Goal: Task Accomplishment & Management: Manage account settings

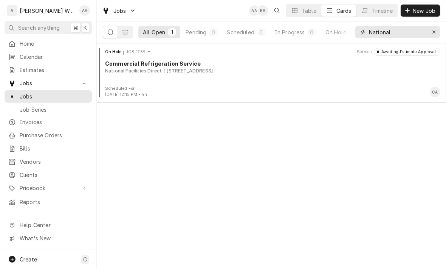
click at [437, 33] on div "Erase input" at bounding box center [434, 32] width 8 height 8
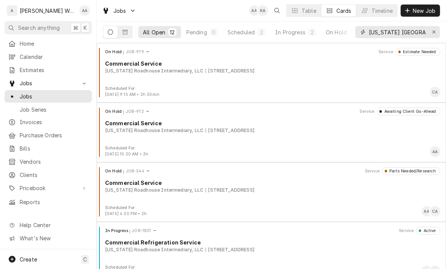
type input "Texas omaha"
click at [283, 35] on div "In Progress" at bounding box center [290, 32] width 30 height 8
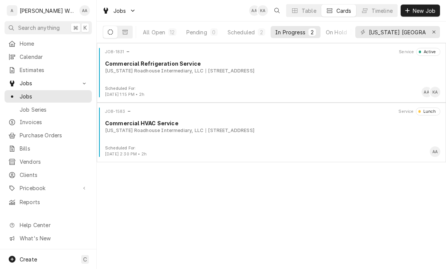
click at [132, 73] on div "[US_STATE] Roadhouse Intermediary, LLC" at bounding box center [154, 71] width 98 height 7
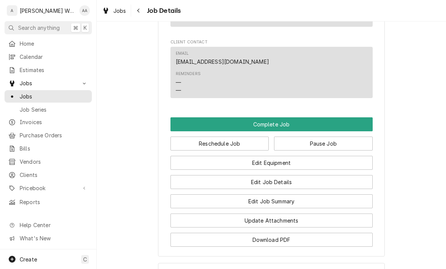
scroll to position [516, 0]
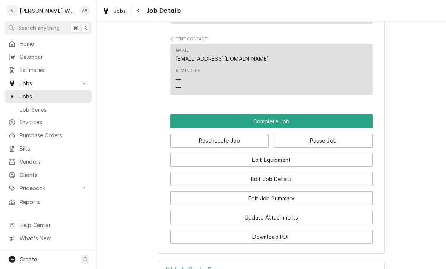
click at [192, 153] on button "Edit Equipment" at bounding box center [271, 160] width 202 height 14
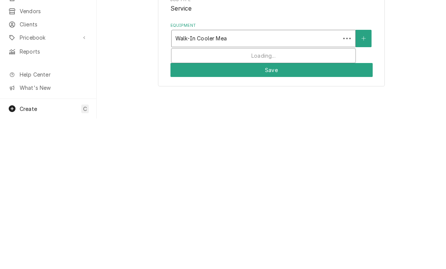
type input "Walk-In Cooler Meat"
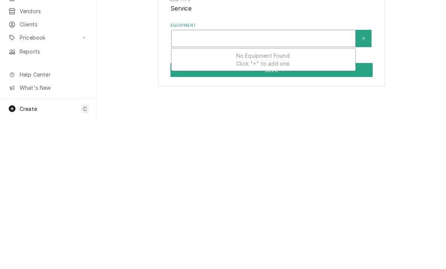
click at [362, 187] on icon "Create New Equipment" at bounding box center [363, 189] width 5 height 5
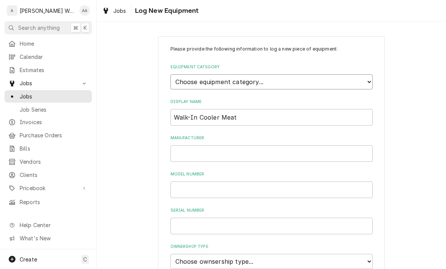
click at [342, 80] on select "Choose equipment category... Ice Machines Refrigeration Beverage Equipment Work…" at bounding box center [271, 81] width 202 height 15
select select "8"
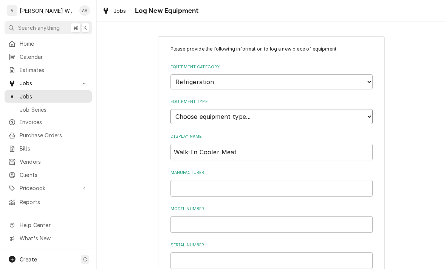
click at [322, 109] on select "Choose equipment type... Bar Refrigeration Blast Chiller Chef Base Freezer Chef…" at bounding box center [271, 116] width 202 height 15
select select "75"
click at [199, 183] on input "Manufacturer" at bounding box center [271, 188] width 202 height 17
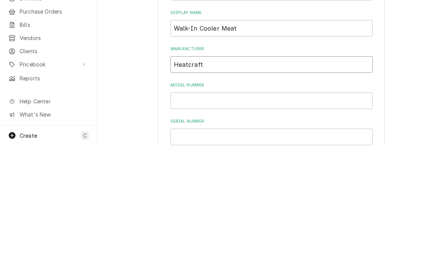
type input "Heatcraft"
click at [192, 216] on input "Model Number" at bounding box center [271, 224] width 202 height 17
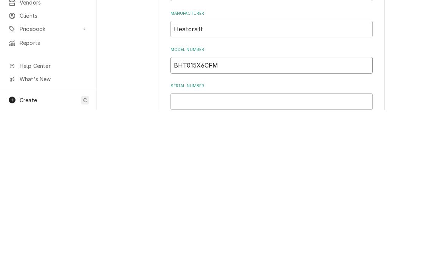
type input "BHT015X6CFM"
click at [190, 253] on input "Serial Number" at bounding box center [271, 261] width 202 height 17
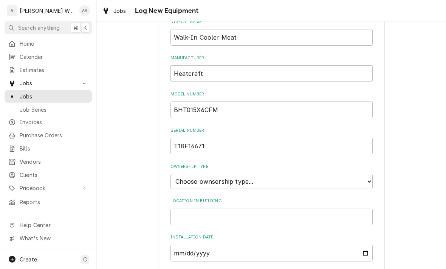
scroll to position [117, 0]
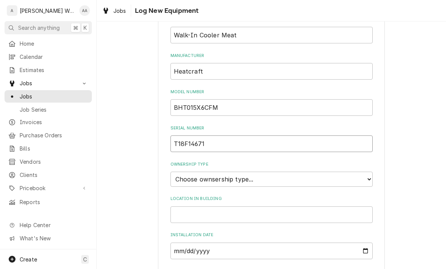
type input "T18F14671"
click at [187, 172] on select "Choose ownsership type... Unknown Owned Leased Rented" at bounding box center [271, 179] width 202 height 15
select select "1"
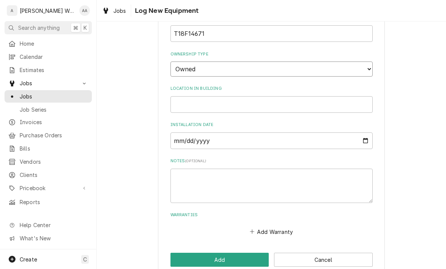
scroll to position [227, 0]
click at [334, 169] on textarea "Notes ( optional )" at bounding box center [271, 186] width 202 height 34
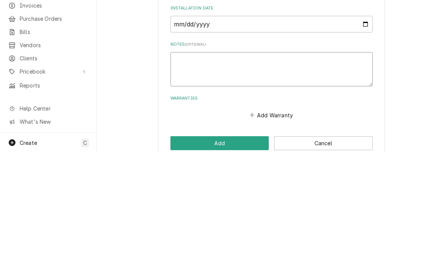
type textarea "x"
type textarea "Ev"
type textarea "x"
type textarea "Eva"
type textarea "x"
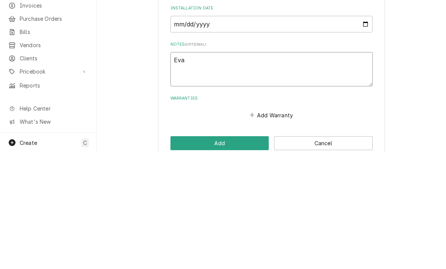
type textarea "Evap"
type textarea "x"
type textarea "Evap N"
type textarea "x"
type textarea "Evap"
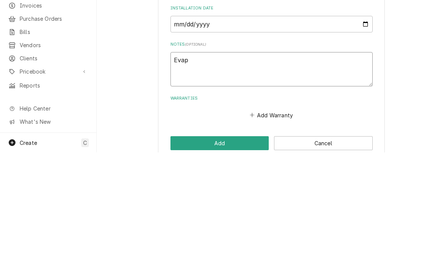
type textarea "x"
type textarea "Evap Mo"
type textarea "x"
type textarea "Evap Mod"
type textarea "x"
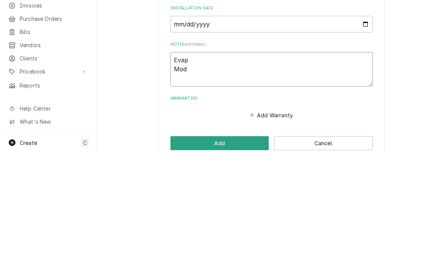
type textarea "Evap Mode"
type textarea "x"
type textarea "Evap Model"
type textarea "x"
type textarea "Evap Model"
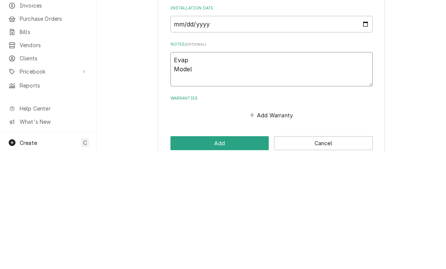
type textarea "x"
type textarea "Evap Model #"
type textarea "x"
type textarea "Evap Model #:"
type textarea "x"
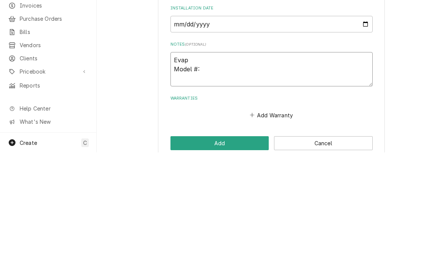
type textarea "Evap Model #:"
type textarea "x"
type textarea "Evap Model #: A"
type textarea "x"
type textarea "Evap Model #: AD"
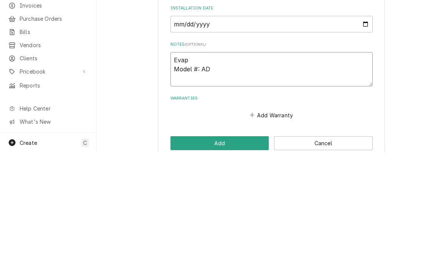
type textarea "x"
type textarea "Evap Model #: ADT"
type textarea "x"
type textarea "Evap Model #: ADT1"
type textarea "x"
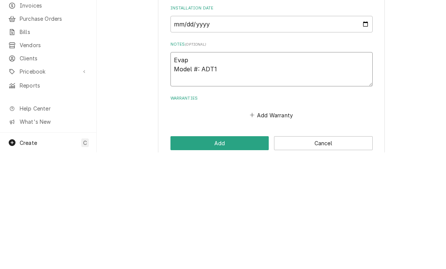
type textarea "Evap Model #: ADT10"
type textarea "x"
type textarea "Evap Model #: ADT104"
type textarea "x"
type textarea "Evap Model #: ADT104A"
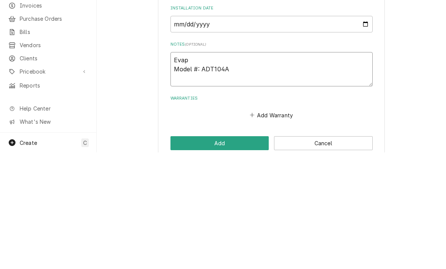
type textarea "x"
type textarea "Evap Model #: ADT104AK"
type textarea "x"
type textarea "Evap Model #: ADT104AK"
type textarea "x"
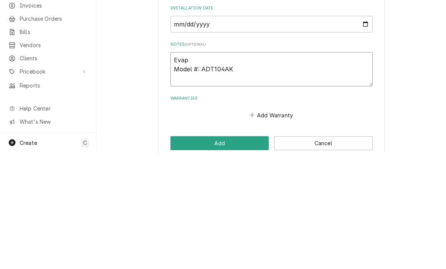
type textarea "Evap Model #: ADT104AK S"
type textarea "x"
type textarea "Evap Model #: ADT104AK Se"
type textarea "x"
type textarea "Evap Model #: ADT104AK Ser"
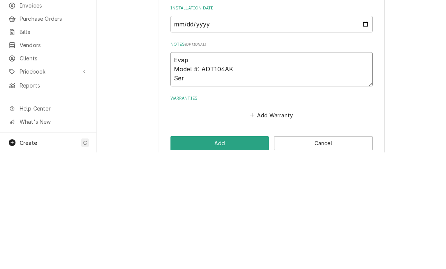
type textarea "x"
type textarea "Evap Model #: ADT104AK Seri"
type textarea "x"
type textarea "Evap Model #: ADT104AK Serial"
type textarea "x"
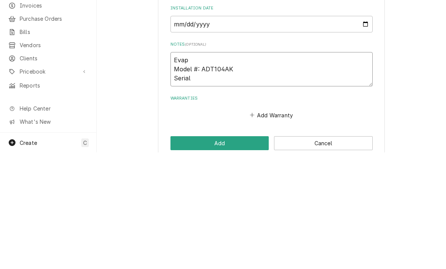
type textarea "Evap Model #: ADT104AK Serial"
type textarea "x"
type textarea "Evap Model #: ADT104AK Serial #"
type textarea "x"
type textarea "Evap Model #: ADT104AK Serial #:"
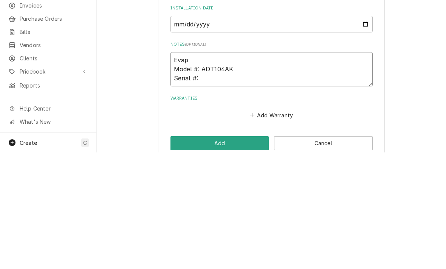
type textarea "x"
type textarea "Evap Model #: ADT104AK Serial #:"
type textarea "x"
type textarea "Evap Model #: ADT104AK Serial #: T"
type textarea "x"
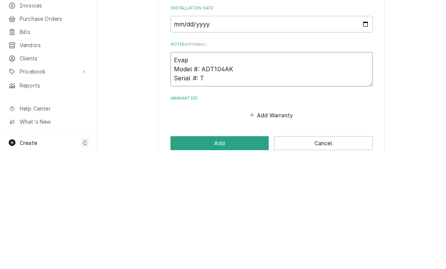
type textarea "Evap Model #: ADT104AK Serial #: T1"
type textarea "x"
type textarea "Evap Model #: ADT104AK Serial #: T18"
type textarea "x"
type textarea "Evap Model #: ADT104AK Serial #: T18E"
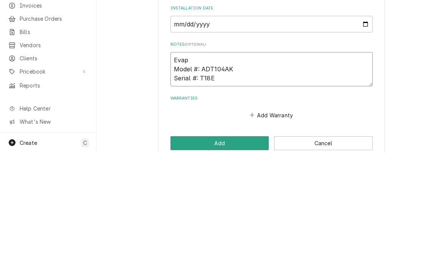
type textarea "x"
type textarea "Evap Model #: ADT104AK Serial #: T18E1"
type textarea "x"
type textarea "Evap Model #: ADT104AK Serial #: T18E19"
type textarea "x"
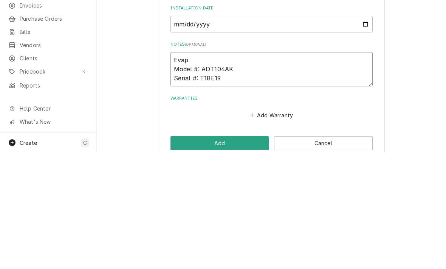
type textarea "Evap Model #: ADT104AK Serial #: T18E194"
type textarea "x"
type textarea "Evap Model #: ADT104AK Serial #: T18E1949"
type textarea "x"
type textarea "Evap Model #: ADT104AK Serial #: T18E19490"
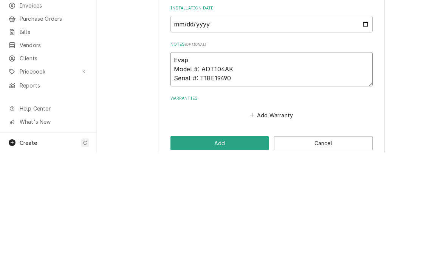
type textarea "x"
click at [198, 169] on textarea "Evap Model #: ADT104AK Serial #: T18E19490" at bounding box center [271, 186] width 202 height 34
type textarea "Evap, Model #: ADT104AK Serial #: T18E19490"
type textarea "x"
type textarea "Evap, Model #: ADT104AK Serial #: T18E19490"
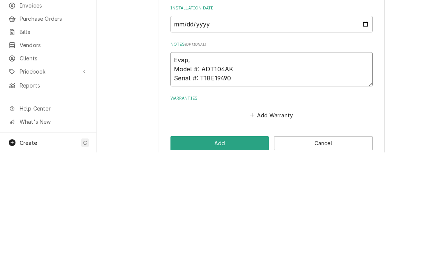
type textarea "x"
type textarea "Evap, 1 Model #: ADT104AK Serial #: T18E19490"
type textarea "x"
type textarea "Evap, 11 Model #: ADT104AK Serial #: T18E19490"
type textarea "x"
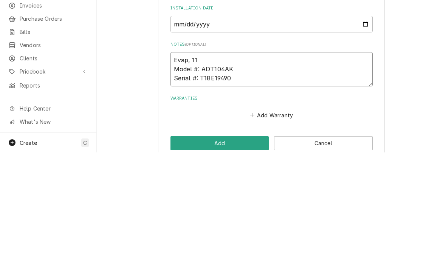
type textarea "Evap, 115 Model #: ADT104AK Serial #: T18E19490"
type textarea "x"
type textarea "Evap, 115v Model #: ADT104AK Serial #: T18E19490"
type textarea "x"
type textarea "Evap, 115v, Model #: ADT104AK Serial #: T18E19490"
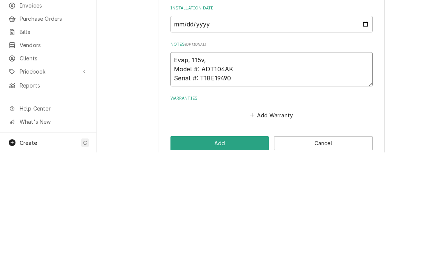
type textarea "x"
type textarea "Evap, 115v, Model #: ADT104AK Serial #: T18E19490"
type textarea "x"
type textarea "Evap, 115v, 2 Model #: ADT104AK Serial #: T18E19490"
type textarea "x"
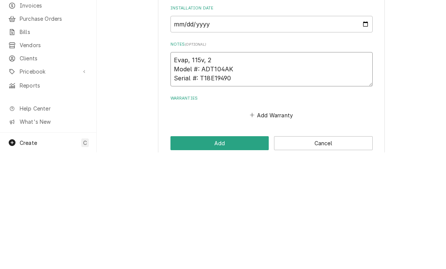
type textarea "Evap, 115v, 2 f Model #: ADT104AK Serial #: T18E19490"
type textarea "x"
type textarea "Evap, 115v, 2 fa Model #: ADT104AK Serial #: T18E19490"
type textarea "x"
type textarea "Evap, 115v, 2 fans Model #: ADT104AK Serial #: T18E19490"
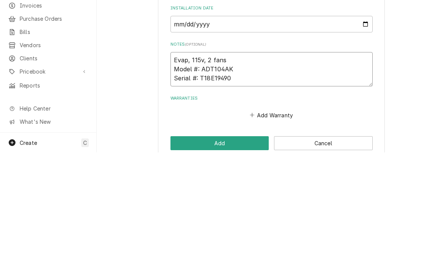
type textarea "x"
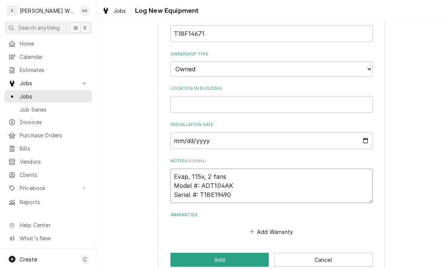
type textarea "Evap, 115v, 2 fans Model #: ADT104AK Serial #: T18E19490"
click at [183, 253] on button "Add" at bounding box center [219, 260] width 99 height 14
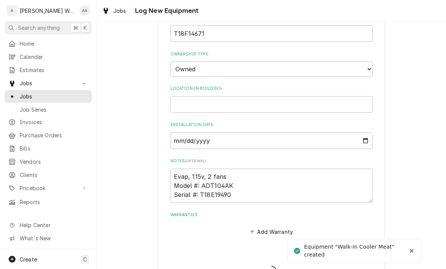
type textarea "x"
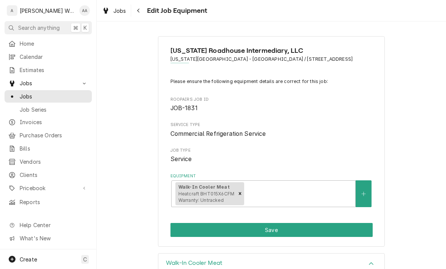
click at [185, 223] on button "Save" at bounding box center [271, 230] width 202 height 14
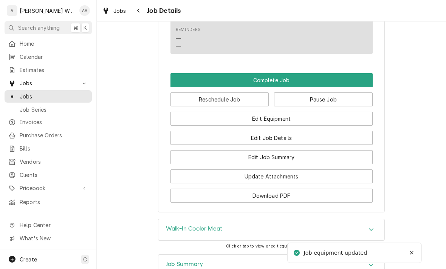
scroll to position [563, 0]
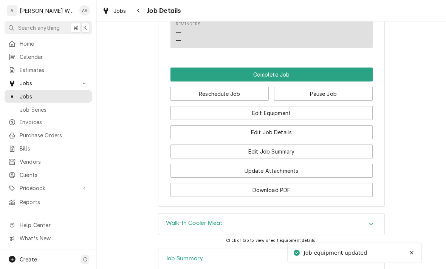
click at [200, 145] on button "Edit Job Summary" at bounding box center [271, 152] width 202 height 14
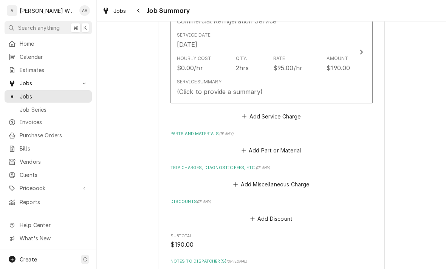
click at [198, 79] on div "Service Summary" at bounding box center [199, 82] width 45 height 7
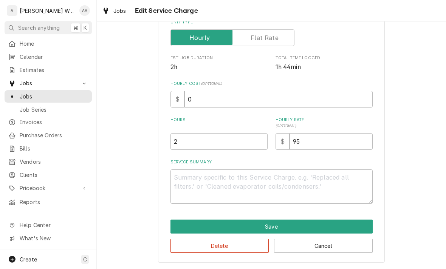
scroll to position [128, 0]
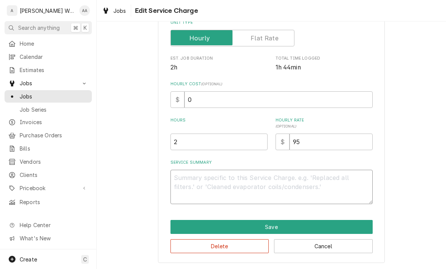
click at [195, 187] on textarea "Service Summary" at bounding box center [271, 187] width 202 height 34
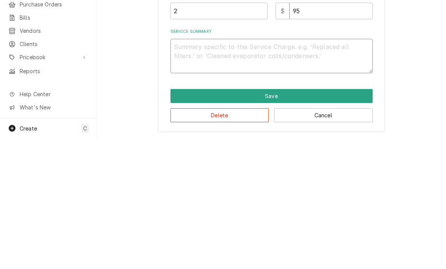
type textarea "x"
type textarea "R"
type textarea "x"
type textarea "Rep"
type textarea "x"
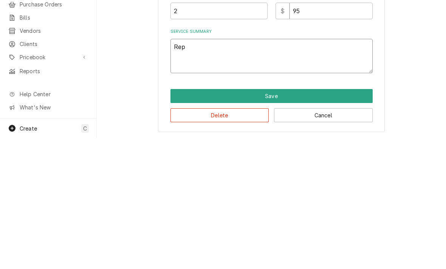
type textarea "Repl"
type textarea "x"
type textarea "Repla"
type textarea "x"
type textarea "Replace"
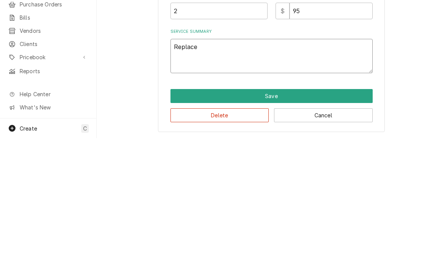
type textarea "x"
type textarea "Replaced"
type textarea "x"
type textarea "Replaced c"
type textarea "x"
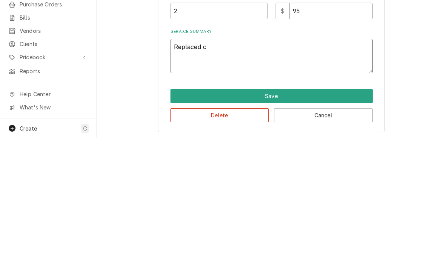
type textarea "Replaced co"
type textarea "x"
type textarea "Replaced cor"
type textarea "x"
type textarea "Replaced cord"
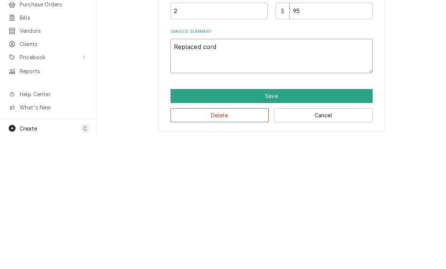
type textarea "x"
type textarea "Replaced cord a"
type textarea "x"
type textarea "Replaced cord an"
type textarea "x"
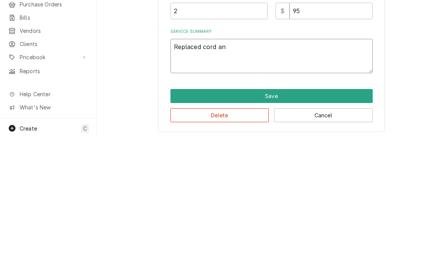
type textarea "Replaced cord and"
type textarea "x"
type textarea "Replaced cord and"
type textarea "x"
type textarea "Replaced cord and c"
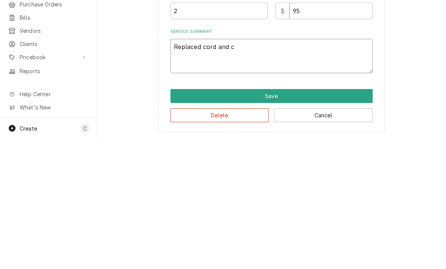
type textarea "x"
type textarea "Replaced cord and co"
type textarea "x"
type textarea "Replaced cord and cor"
type textarea "x"
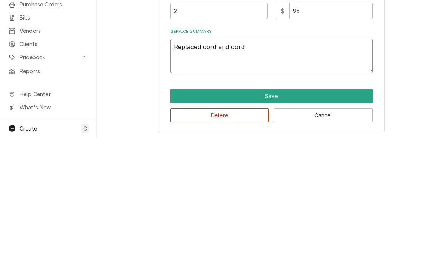
type textarea "Replaced cord and cord"
type textarea "x"
type textarea "Replaced cord and cord c"
type textarea "x"
type textarea "Replaced cord and cord ca"
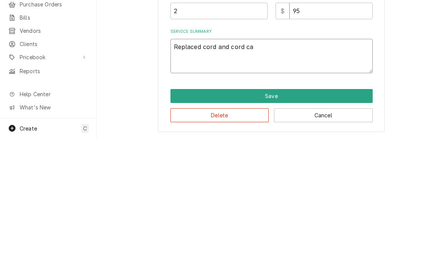
type textarea "x"
type textarea "Replaced cord and cord cap"
type textarea "x"
type textarea "Replaced cord and cord cap"
type textarea "x"
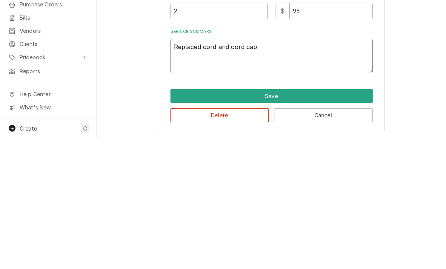
type textarea "Replaced cord and cord cap i"
type textarea "x"
type textarea "Replaced cord and cord cap in"
type textarea "x"
type textarea "Replaced cord and cord cap in"
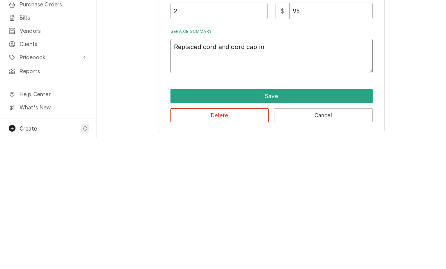
type textarea "x"
type textarea "Replaced cord and cord cap in"
type textarea "x"
type textarea "Replaced cord and cord cap"
type textarea "x"
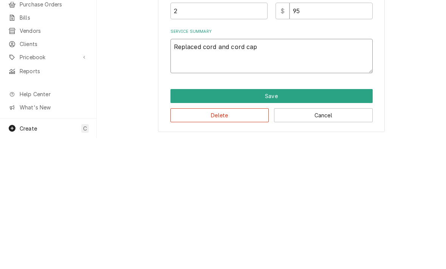
type textarea "Replaced cord and cord cap o"
type textarea "x"
type textarea "Replaced cord and cord cap on"
type textarea "x"
type textarea "Replaced cord and cord cap on"
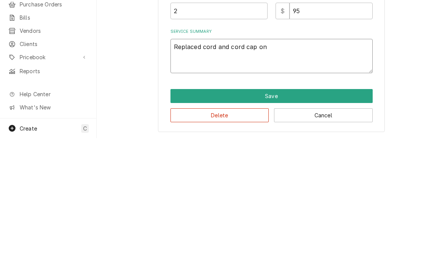
type textarea "x"
type textarea "Replaced cord and cord cap on s"
type textarea "x"
type textarea "Replaced cord and cord cap on sm"
type textarea "x"
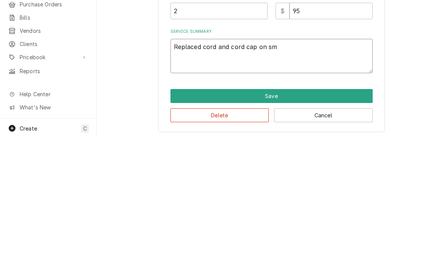
type textarea "Replaced cord and cord cap on sma"
type textarea "x"
type textarea "Replaced cord and cord cap on small"
type textarea "x"
type textarea "Replaced cord and cord cap on smalle"
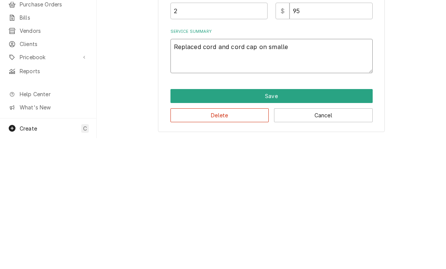
type textarea "x"
type textarea "Replaced cord and cord cap on smaller"
type textarea "x"
type textarea "Replaced cord and cord cap on smaller"
type textarea "x"
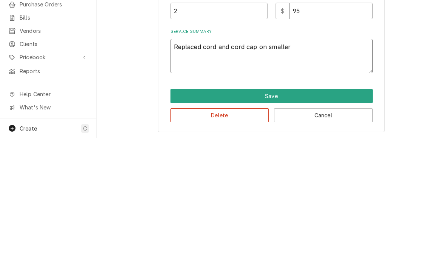
type textarea "Replaced cord and cord cap on smaller c"
type textarea "x"
type textarea "Replaced cord and cord cap on smaller coo"
type textarea "x"
type textarea "Replaced cord and cord cap on smaller coole"
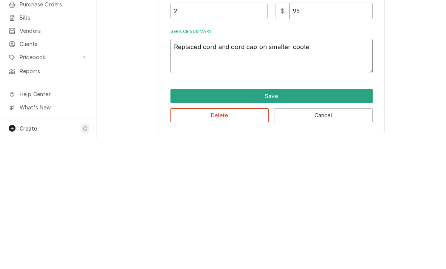
type textarea "x"
type textarea "Replaced cord and cord cap on smaller cooler"
type textarea "x"
type textarea "Replaced cord and cord cap on smaller coole"
type textarea "x"
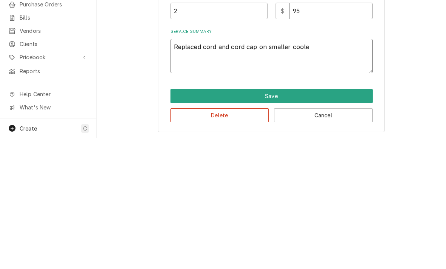
type textarea "Replaced cord and cord cap on smaller cool"
type textarea "x"
type textarea "Replaced cord and cord cap on smaller co"
type textarea "x"
type textarea "Replaced cord and cord cap on smaller c"
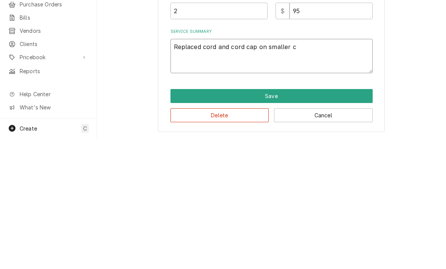
type textarea "x"
type textarea "Replaced cord and cord cap on smaller"
type textarea "x"
type textarea "Replaced cord and cord cap on smalle"
type textarea "x"
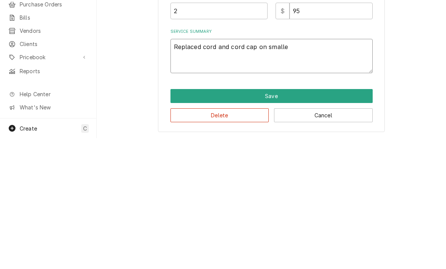
type textarea "Replaced cord and cord cap on small"
type textarea "x"
type textarea "Replaced cord and cord cap on small f"
type textarea "x"
type textarea "Replaced cord and cord cap on small fr"
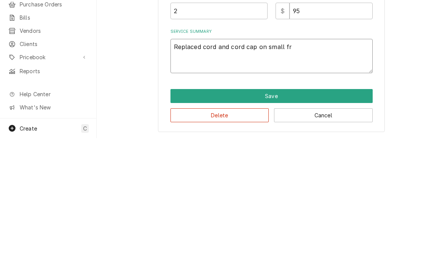
type textarea "x"
type textarea "Replaced cord and cord cap on small fry"
type textarea "x"
type textarea "Replaced cord and cord cap on small fry"
type textarea "x"
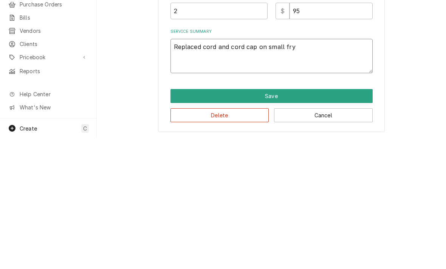
type textarea "Replaced cord and cord cap on small fry c"
type textarea "x"
type textarea "Replaced cord and cord cap on small fry coo"
type textarea "x"
type textarea "Replaced cord and cord cap on small fry cool"
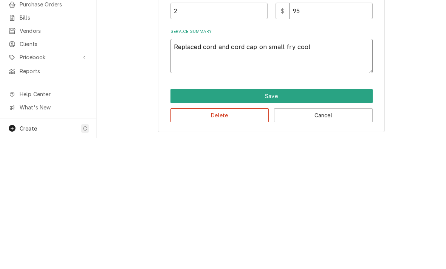
type textarea "x"
type textarea "Replaced cord and cord cap on small fry cooler"
type textarea "x"
type textarea "Replaced cord and cord cap on small fry cooler"
type textarea "x"
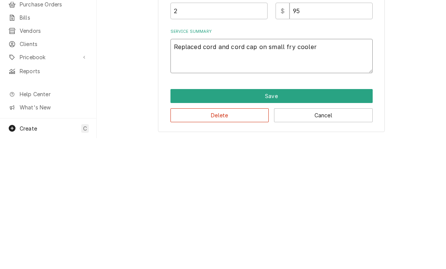
type textarea "Replaced cord and cord cap on small fry cooler."
type textarea "x"
type textarea "Replaced cord and cord cap on small fry cooler. U"
type textarea "x"
type textarea "Replaced cord and cord cap on small fry cooler. Un"
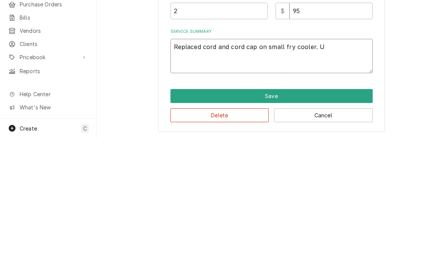
type textarea "x"
type textarea "Replaced cord and cord cap on small fry cooler. Uni"
type textarea "x"
type textarea "Replaced cord and cord cap on small fry cooler. Unit"
type textarea "x"
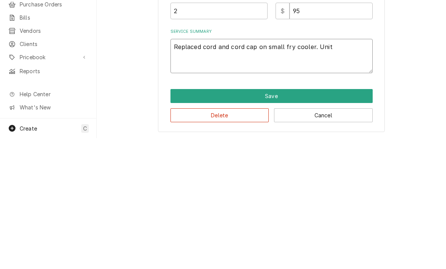
type textarea "Replaced cord and cord cap on small fry cooler. Unit"
type textarea "x"
type textarea "Replaced cord and cord cap on small fry cooler. Unit o"
type textarea "x"
type textarea "Replaced cord and cord cap on small fry cooler. Unit on"
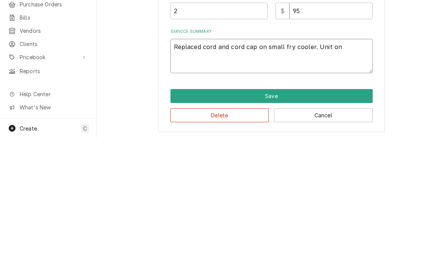
type textarea "x"
type textarea "Replaced cord and cord cap on small fry cooler. Unit on"
type textarea "x"
type textarea "Replaced cord and cord cap on small fry cooler. Unit on s"
type textarea "x"
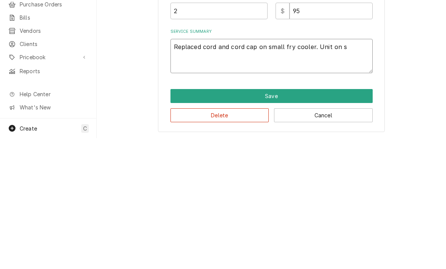
type textarea "Replaced cord and cord cap on small fry cooler. Unit on sn"
type textarea "x"
type textarea "Replaced cord and cord cap on small fry cooler. Unit on snd"
type textarea "x"
type textarea "Replaced cord and cord cap on small fry cooler. Unit on and"
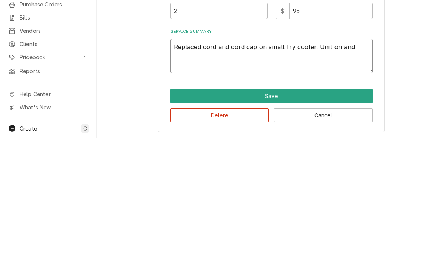
type textarea "x"
type textarea "Replaced cord and cord cap on small fry cooler. Unit on and c"
type textarea "x"
type textarea "Replaced cord and cord cap on small fry cooler. Unit on and co"
type textarea "x"
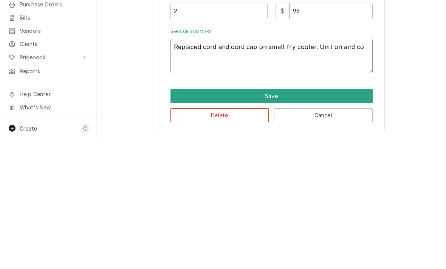
type textarea "Replaced cord and cord cap on small fry cooler. Unit on and coo"
type textarea "x"
type textarea "Replaced cord and cord cap on small fry cooler. Unit on and cool"
type textarea "x"
type textarea "Replaced cord and cord cap on small fry cooler. Unit on and cooli"
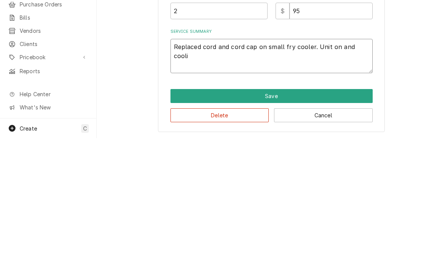
type textarea "x"
type textarea "Replaced cord and cord cap on small fry cooler. Unit on and coolin"
type textarea "x"
type textarea "Replaced cord and cord cap on small fry cooler. Unit on and cooling"
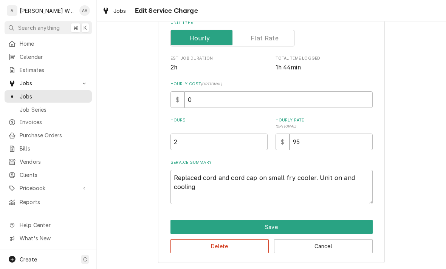
click at [193, 229] on button "Save" at bounding box center [271, 227] width 202 height 14
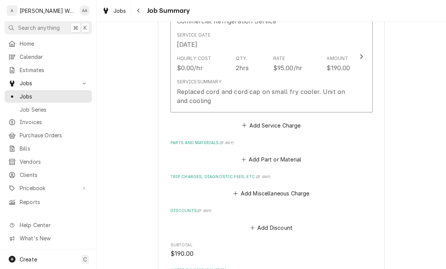
scroll to position [248, 0]
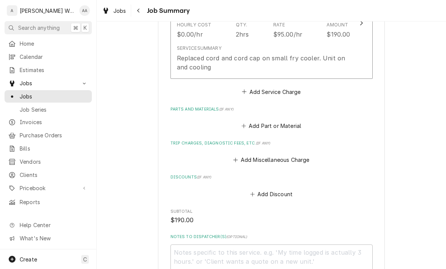
click at [250, 159] on button "Add Miscellaneous Charge" at bounding box center [271, 160] width 79 height 11
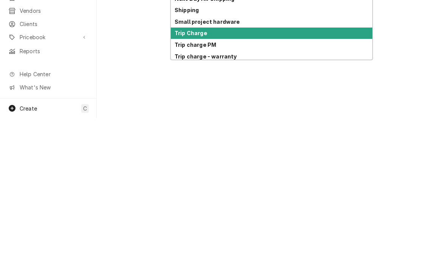
click at [180, 181] on strong "Trip Charge" at bounding box center [190, 184] width 32 height 6
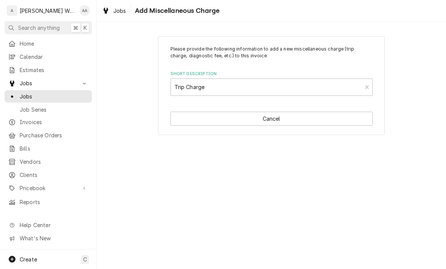
type textarea "x"
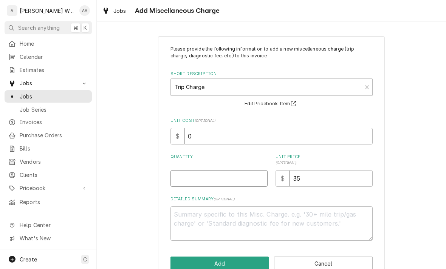
click at [200, 173] on input "Quantity" at bounding box center [218, 178] width 97 height 17
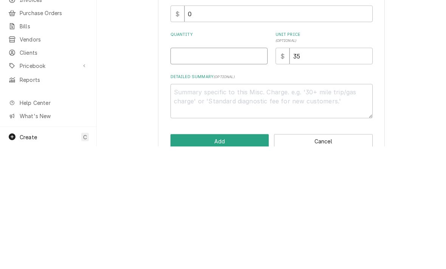
type input "1"
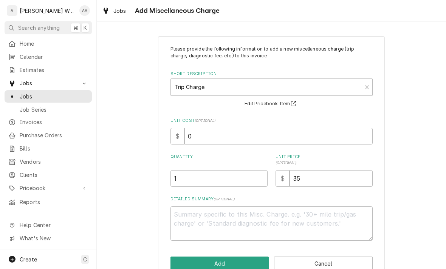
click at [191, 257] on button "Add" at bounding box center [219, 264] width 99 height 14
type textarea "x"
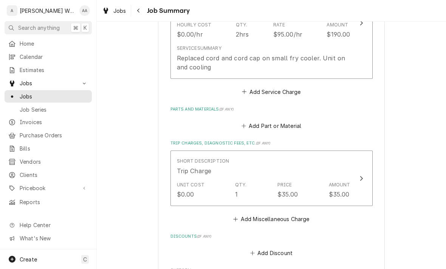
click at [248, 126] on button "Add Part or Material" at bounding box center [271, 126] width 62 height 11
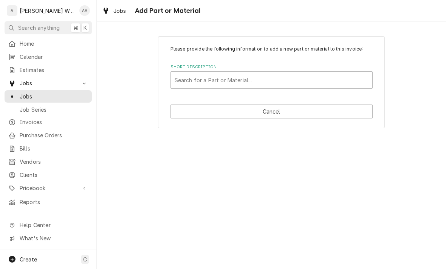
click at [190, 71] on div "Short Description Search for a Part or Material..." at bounding box center [271, 76] width 202 height 25
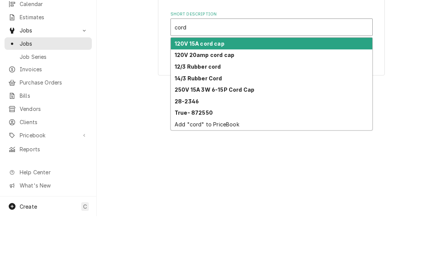
click at [181, 116] on strong "12/3 Rubber cord" at bounding box center [197, 119] width 46 height 6
type input "cord"
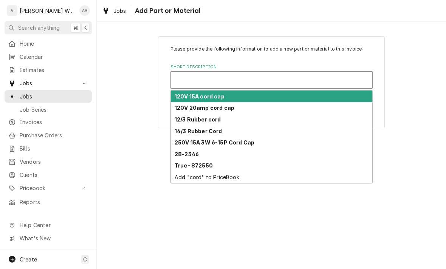
type textarea "x"
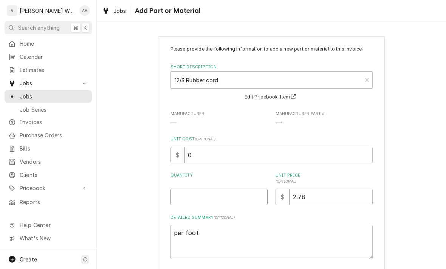
click at [192, 196] on input "Quantity" at bounding box center [218, 197] width 97 height 17
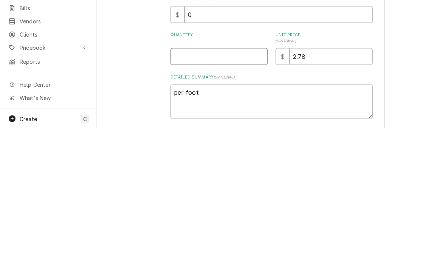
type input "6"
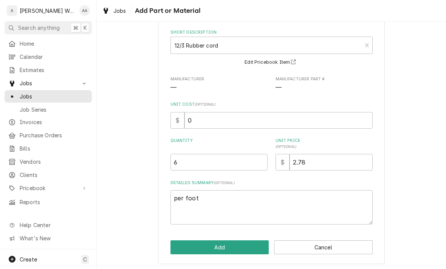
click at [182, 252] on button "Add" at bounding box center [219, 248] width 99 height 14
type textarea "x"
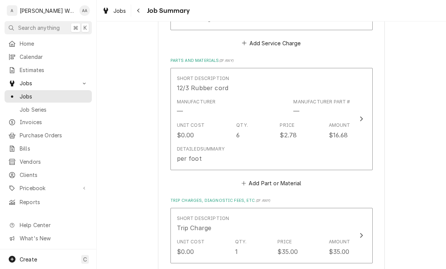
scroll to position [299, 0]
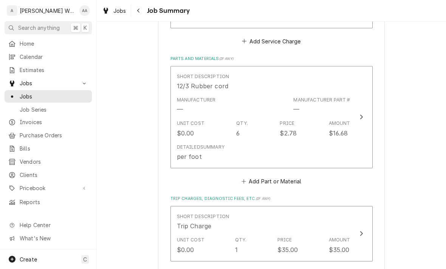
click at [256, 180] on button "Add Part or Material" at bounding box center [271, 181] width 62 height 11
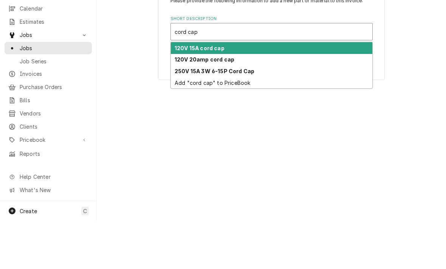
click at [185, 93] on strong "120V 15A cord cap" at bounding box center [199, 96] width 50 height 6
type input "cord cap"
type textarea "x"
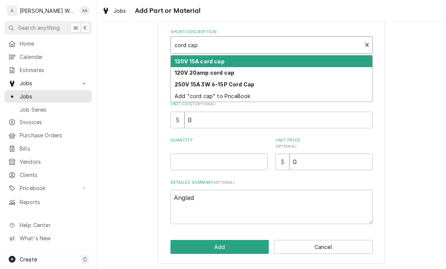
scroll to position [35, 0]
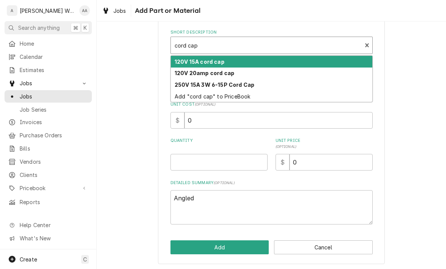
click at [180, 62] on strong "120V 15A cord cap" at bounding box center [199, 62] width 50 height 6
type input "cord cap"
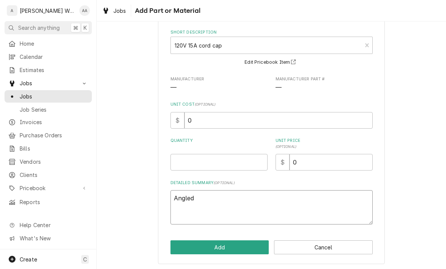
click at [207, 194] on textarea "Angled" at bounding box center [271, 207] width 202 height 34
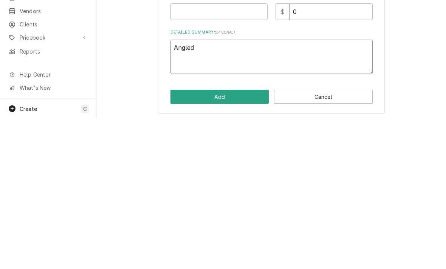
type textarea "x"
type textarea "Angle"
type textarea "x"
type textarea "Ang"
type textarea "x"
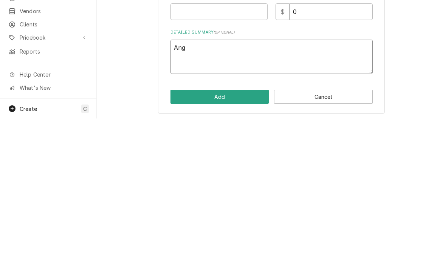
type textarea "An"
type textarea "x"
type textarea "A"
type textarea "x"
click at [307, 154] on input "0" at bounding box center [330, 162] width 83 height 17
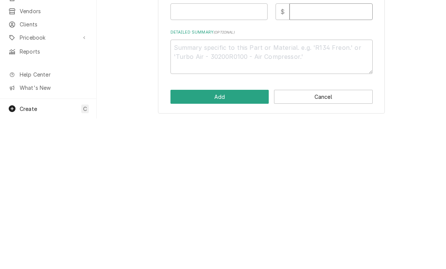
type textarea "x"
type input "3"
type textarea "x"
type input "30"
type textarea "x"
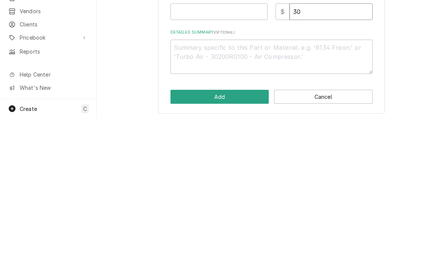
type input "30"
click at [177, 154] on input "Quantity" at bounding box center [218, 162] width 97 height 17
type input "1"
click at [188, 241] on button "Add" at bounding box center [219, 248] width 99 height 14
type textarea "x"
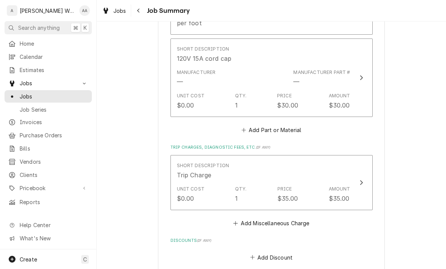
scroll to position [435, 0]
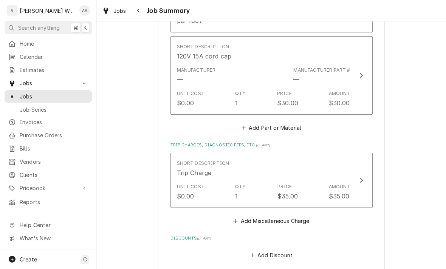
click at [285, 123] on button "Add Part or Material" at bounding box center [271, 128] width 62 height 11
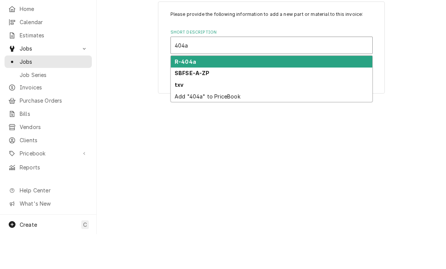
click at [181, 93] on strong "R-404a" at bounding box center [185, 96] width 22 height 6
type input "404a"
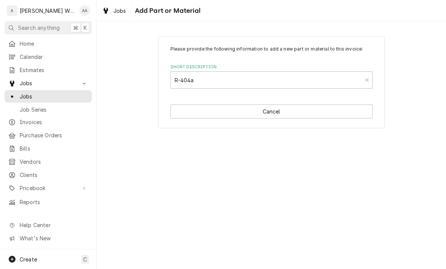
type textarea "x"
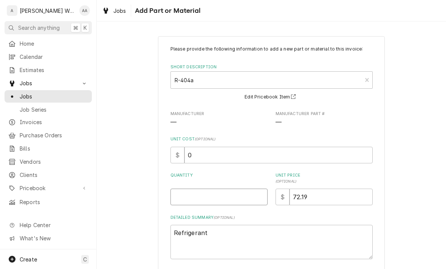
click at [185, 201] on input "Quantity" at bounding box center [218, 197] width 97 height 17
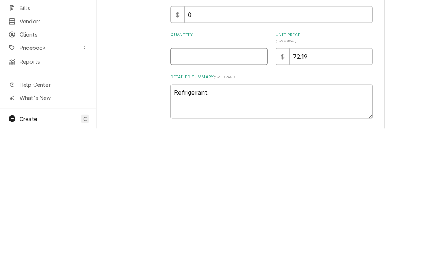
type input "3"
type textarea "x"
type input "3.2"
type textarea "x"
type input "3.25"
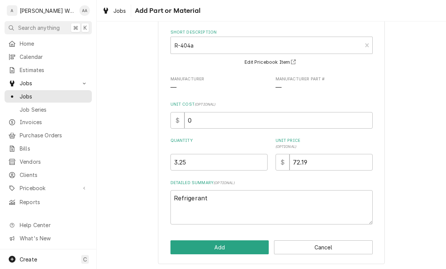
click at [187, 244] on button "Add" at bounding box center [219, 248] width 99 height 14
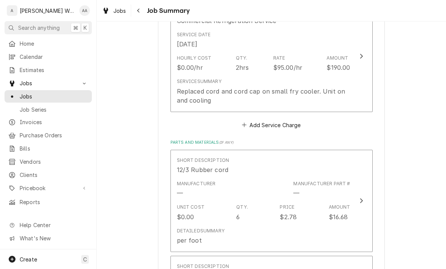
click at [190, 94] on div "Replaced cord and cord cap on small fry cooler. Unit on and cooling" at bounding box center [263, 96] width 173 height 18
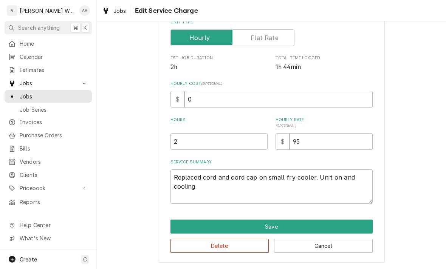
scroll to position [128, 0]
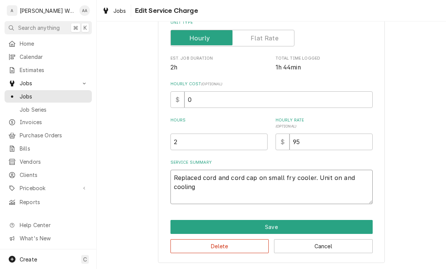
click at [192, 200] on textarea "Replaced cord and cord cap on small fry cooler. Unit on and cooling" at bounding box center [271, 187] width 202 height 34
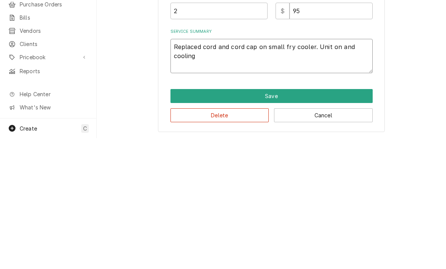
type textarea "x"
type textarea "Replaced cord and cord cap on small fry cooler. Unit on and cooling"
type textarea "x"
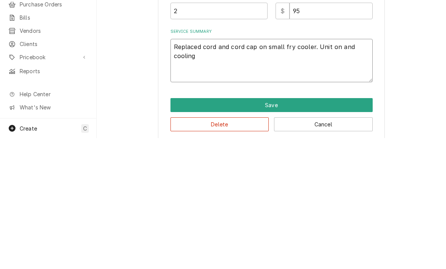
type textarea "Replaced cord and cord cap on small fry cooler. Unit on and cooling W"
type textarea "x"
type textarea "Replaced cord and cord cap on small fry cooler. Unit on and cooling WI"
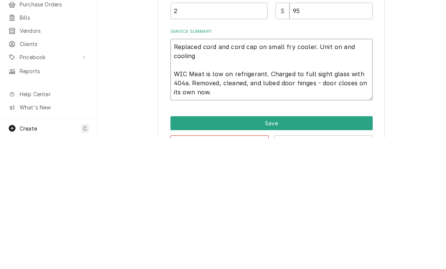
click at [312, 170] on textarea "Replaced cord and cord cap on small fry cooler. Unit on and cooling WIC Meat is…" at bounding box center [271, 201] width 202 height 62
click at [349, 170] on textarea "Replaced cord and cord cap on small fry cooler. Unit on and cooling WIC Meat is…" at bounding box center [271, 201] width 202 height 62
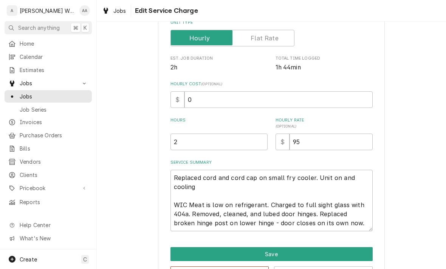
click at [190, 248] on button "Save" at bounding box center [271, 254] width 202 height 14
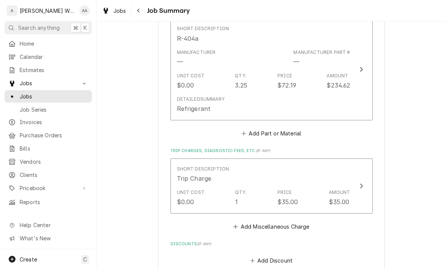
scroll to position [597, 0]
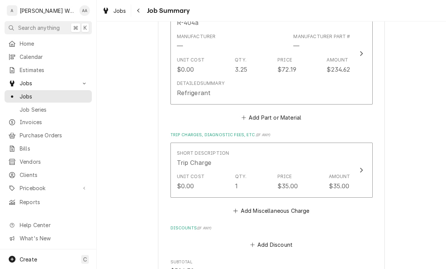
click at [290, 114] on button "Add Part or Material" at bounding box center [271, 118] width 62 height 11
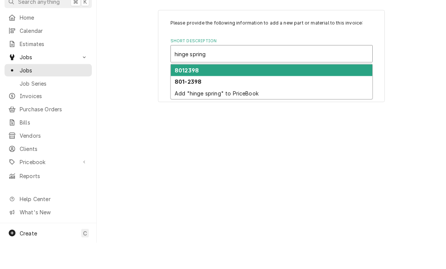
click at [180, 93] on strong "8012398" at bounding box center [186, 96] width 24 height 6
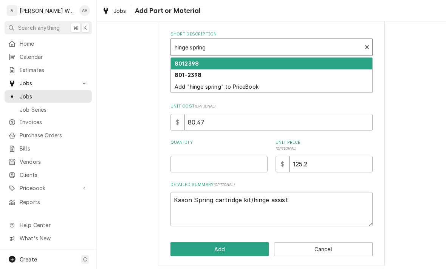
click at [185, 76] on strong "801-2398" at bounding box center [187, 75] width 27 height 6
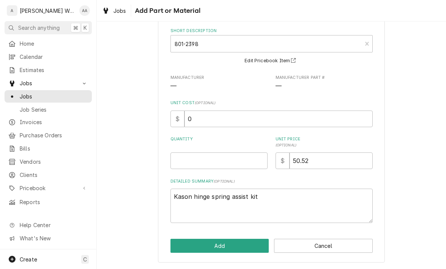
scroll to position [35, 0]
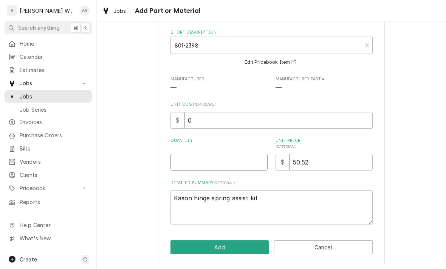
click at [184, 155] on input "Quantity" at bounding box center [218, 162] width 97 height 17
click at [188, 252] on button "Add" at bounding box center [219, 248] width 99 height 14
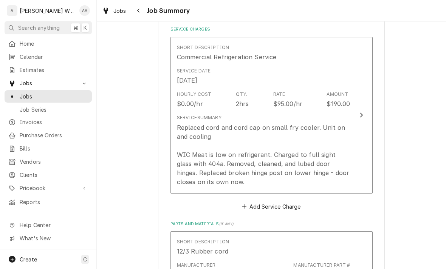
click at [190, 156] on div "Replaced cord and cord cap on small fry cooler. Unit on and cooling WIC Meat is…" at bounding box center [263, 154] width 173 height 63
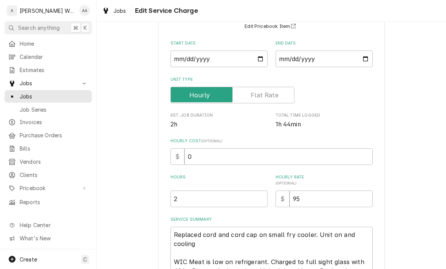
scroll to position [84, 0]
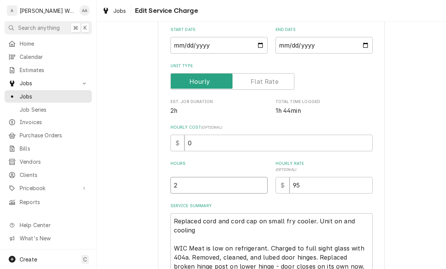
click at [189, 187] on input "2" at bounding box center [218, 185] width 97 height 17
click at [189, 181] on input "2" at bounding box center [218, 185] width 97 height 17
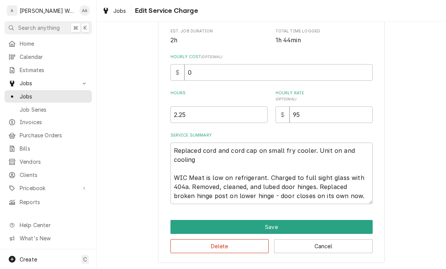
click at [183, 225] on button "Save" at bounding box center [271, 227] width 202 height 14
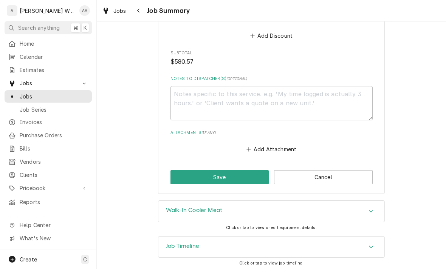
scroll to position [911, 0]
click at [185, 171] on button "Save" at bounding box center [219, 178] width 99 height 14
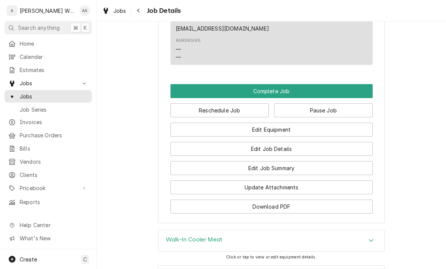
scroll to position [638, 0]
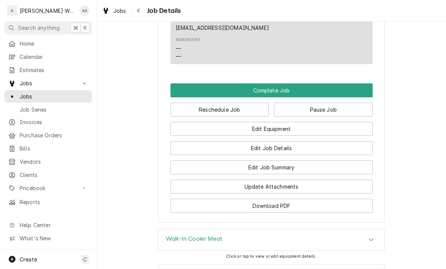
click at [202, 122] on button "Edit Equipment" at bounding box center [271, 129] width 202 height 14
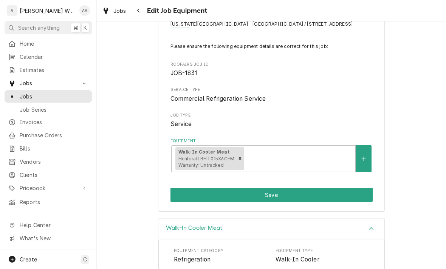
scroll to position [57, 0]
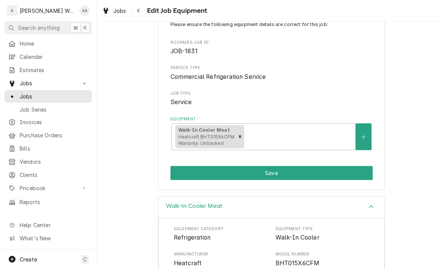
click at [362, 134] on icon "Create New Equipment" at bounding box center [363, 136] width 5 height 5
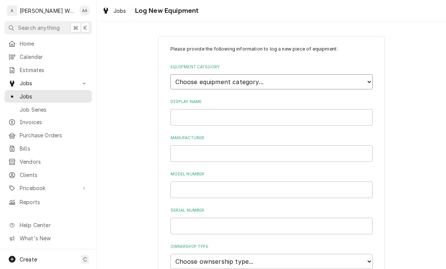
click at [182, 82] on select "Choose equipment category... Ice Machines Refrigeration Beverage Equipment Work…" at bounding box center [271, 81] width 202 height 15
select select "8"
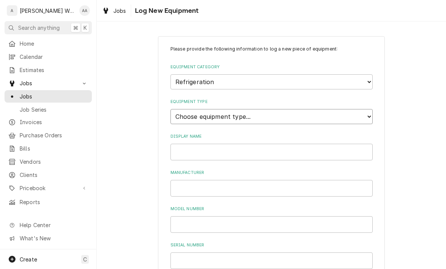
click at [185, 112] on select "Choose equipment type... Bar Refrigeration Blast Chiller Chef Base Freezer Chef…" at bounding box center [271, 116] width 202 height 15
select select "71"
click at [181, 146] on input "Display Name" at bounding box center [271, 152] width 202 height 17
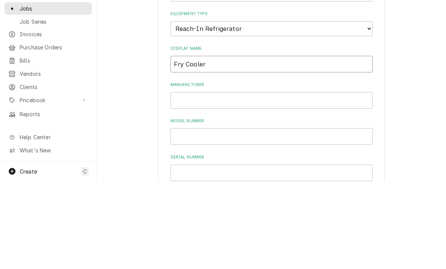
type input "Fry Cooler"
click at [185, 180] on input "Manufacturer" at bounding box center [271, 188] width 202 height 17
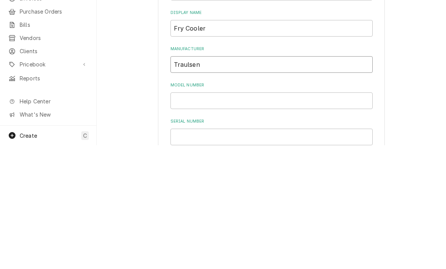
type input "Traulsen"
click at [182, 216] on input "Model Number" at bounding box center [271, 224] width 202 height 17
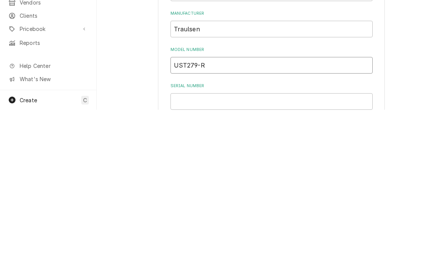
type input "UST279-R"
click at [192, 253] on input "Serial Number" at bounding box center [271, 261] width 202 height 17
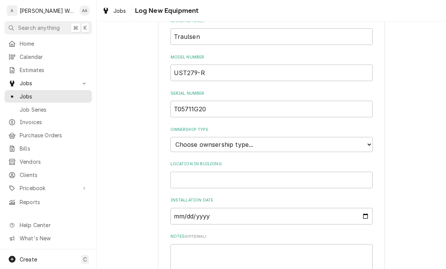
scroll to position [152, 0]
type input "T05711G20"
click at [183, 137] on select "Choose ownsership type... Unknown Owned Leased Rented" at bounding box center [271, 144] width 202 height 15
select select "1"
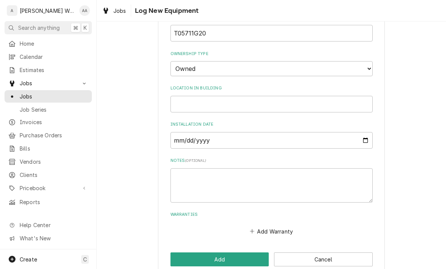
click at [190, 253] on button "Add" at bounding box center [219, 260] width 99 height 14
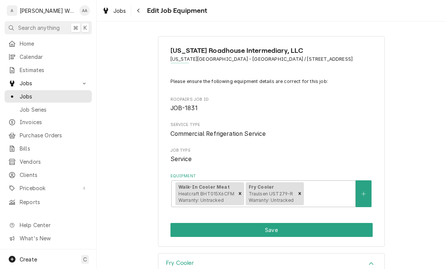
click at [189, 230] on button "Save" at bounding box center [271, 230] width 202 height 14
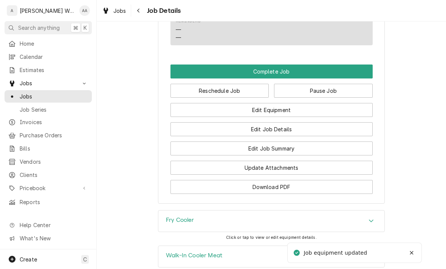
scroll to position [666, 0]
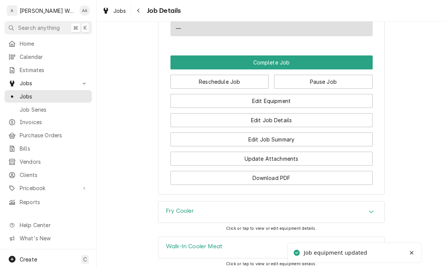
click at [186, 56] on button "Complete Job" at bounding box center [271, 63] width 202 height 14
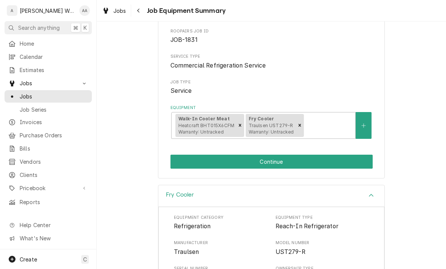
scroll to position [75, 0]
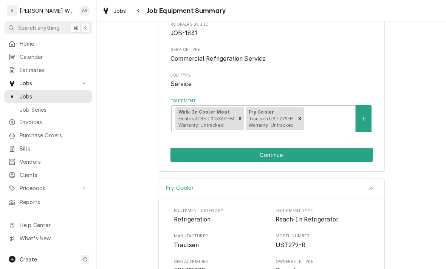
click at [195, 158] on button "Continue" at bounding box center [271, 155] width 202 height 14
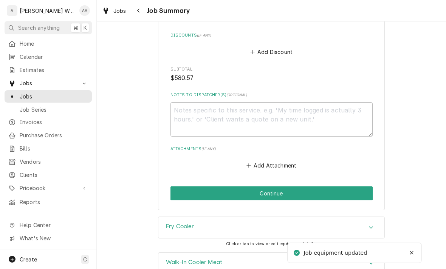
scroll to position [942, 0]
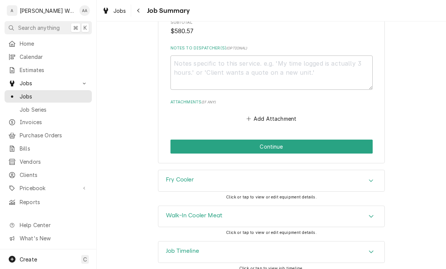
click at [188, 144] on button "Continue" at bounding box center [271, 147] width 202 height 14
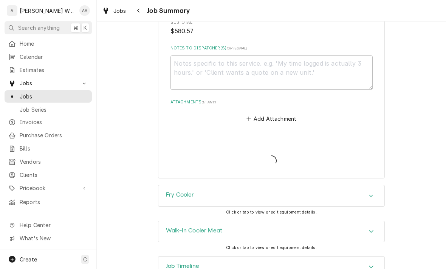
type textarea "x"
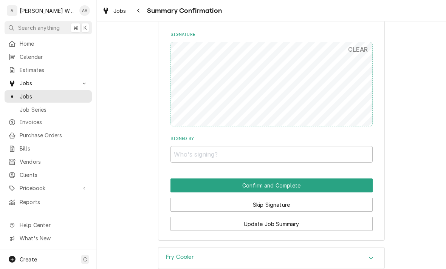
scroll to position [796, 0]
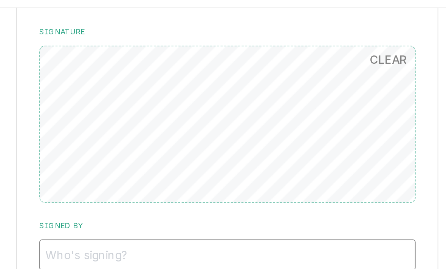
click at [170, 146] on input "Signed By" at bounding box center [271, 154] width 202 height 17
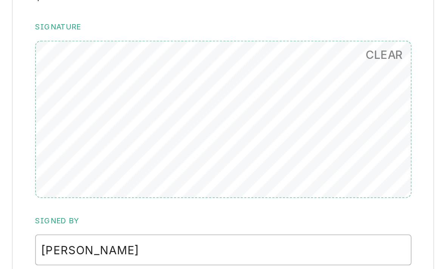
scroll to position [709, 0]
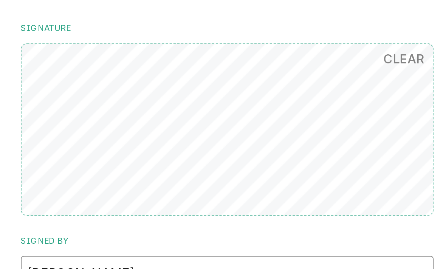
type input "Brandon"
click at [343, 129] on button "CLEAR" at bounding box center [357, 136] width 29 height 15
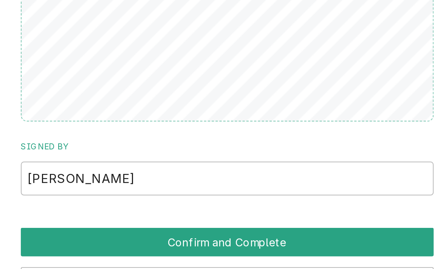
scroll to position [757, 0]
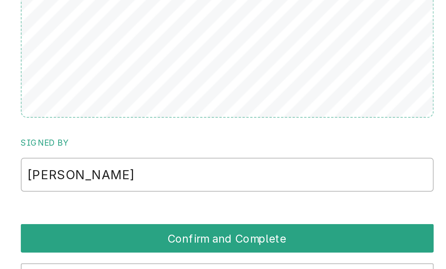
click at [170, 218] on button "Confirm and Complete" at bounding box center [271, 225] width 202 height 14
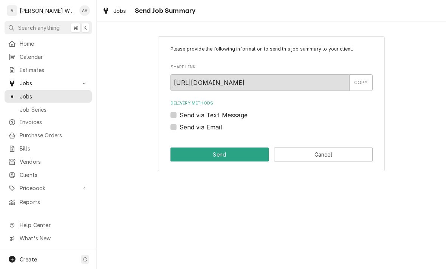
click at [347, 154] on button "Cancel" at bounding box center [323, 155] width 99 height 14
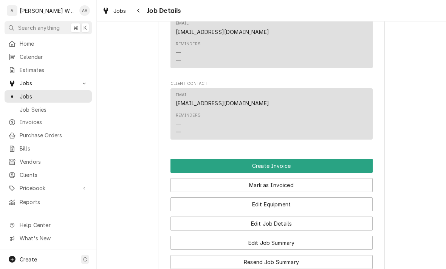
scroll to position [488, 0]
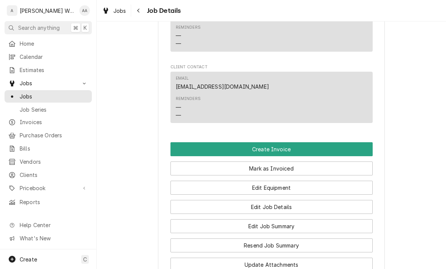
click at [338, 142] on button "Create Invoice" at bounding box center [271, 149] width 202 height 14
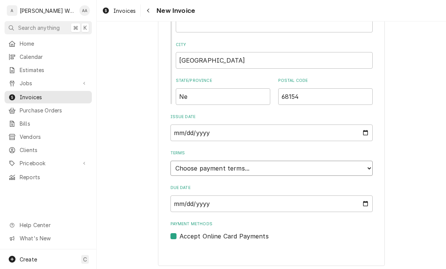
click at [181, 163] on select "Choose payment terms... Same Day Net 7 Net 14 Net 21 Net 30 Net 45 Net 60 Net 90" at bounding box center [271, 168] width 202 height 15
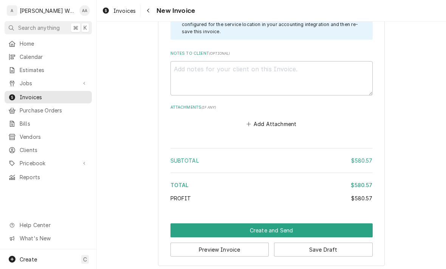
click at [187, 224] on button "Create and Send" at bounding box center [271, 231] width 202 height 14
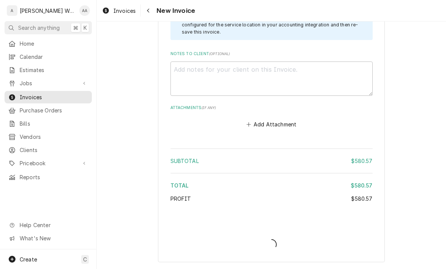
scroll to position [1409, 0]
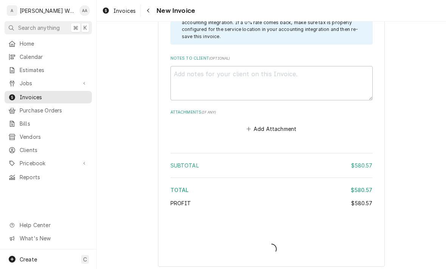
type textarea "x"
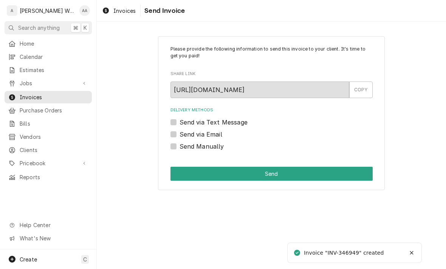
click at [179, 135] on label "Send via Email" at bounding box center [200, 134] width 43 height 9
click at [179, 135] on input "Send via Email" at bounding box center [280, 138] width 202 height 17
checkbox input "true"
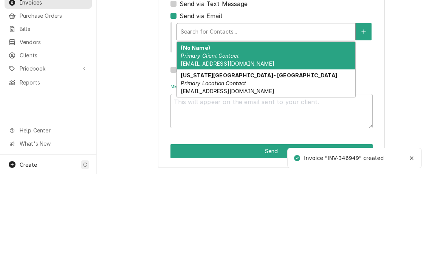
scroll to position [23, 0]
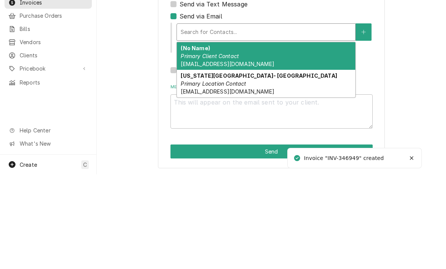
click at [282, 137] on div "(No Name) Primary Client Contact txrh@bscs.basware.com" at bounding box center [266, 151] width 178 height 28
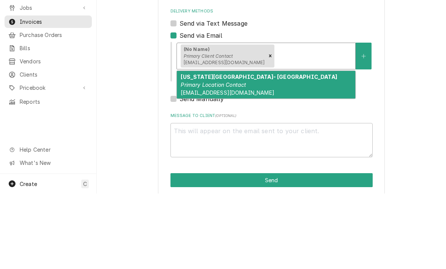
click at [188, 157] on em "Primary Location Contact" at bounding box center [212, 160] width 65 height 6
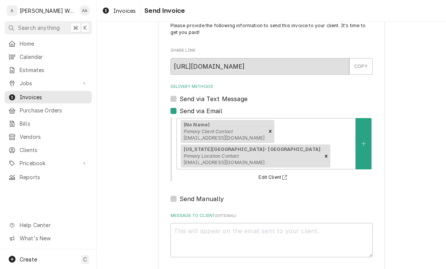
type textarea "x"
